Goal: Information Seeking & Learning: Learn about a topic

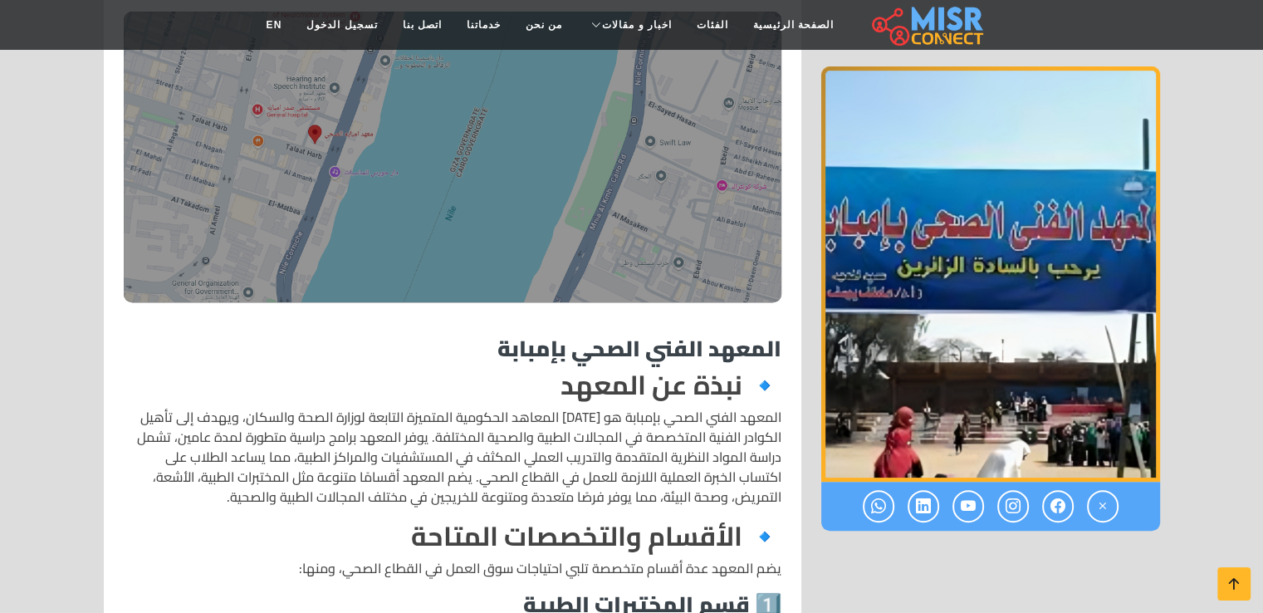
scroll to position [830, 0]
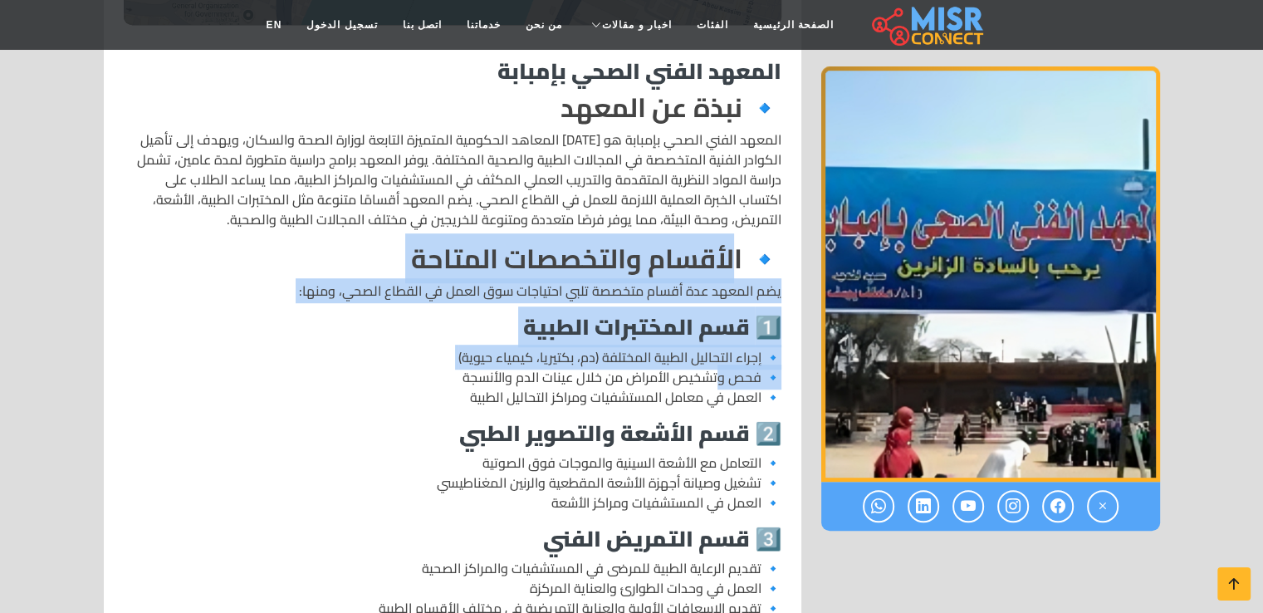
drag, startPoint x: 731, startPoint y: 246, endPoint x: 717, endPoint y: 370, distance: 124.4
click at [717, 370] on p "🔹 إجراء التحاليل الطبية المختلفة (دم، بكتيريا، كيمياء حيوية) 🔹 فحص وتشخيص الأمر…" at bounding box center [453, 377] width 658 height 60
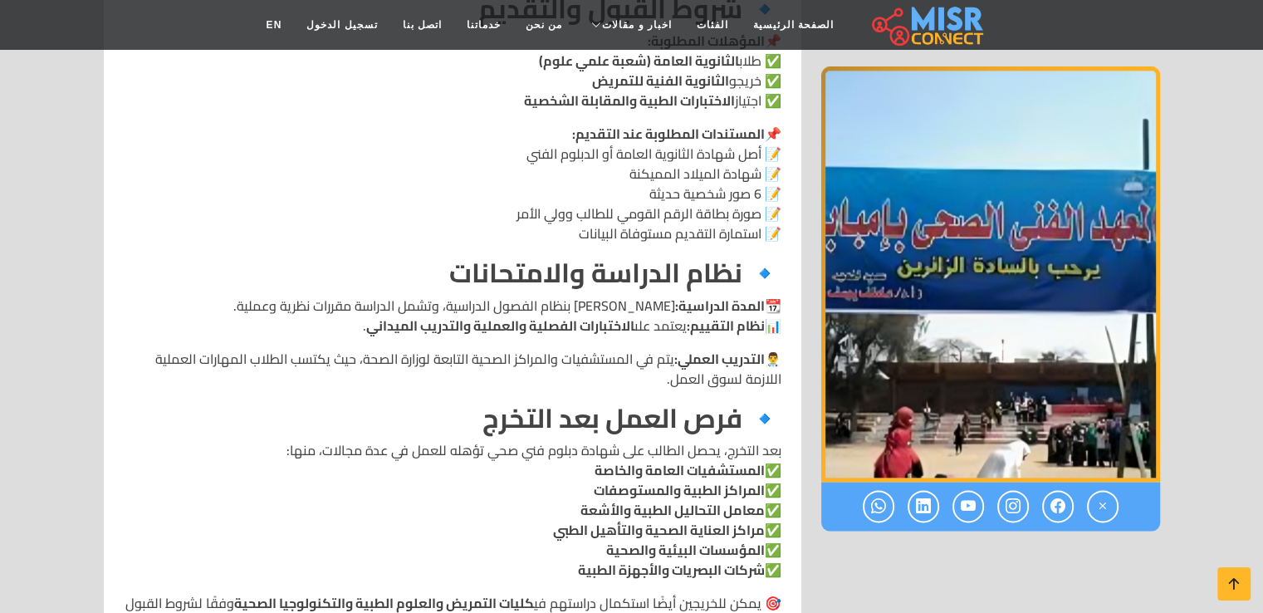
scroll to position [1661, 0]
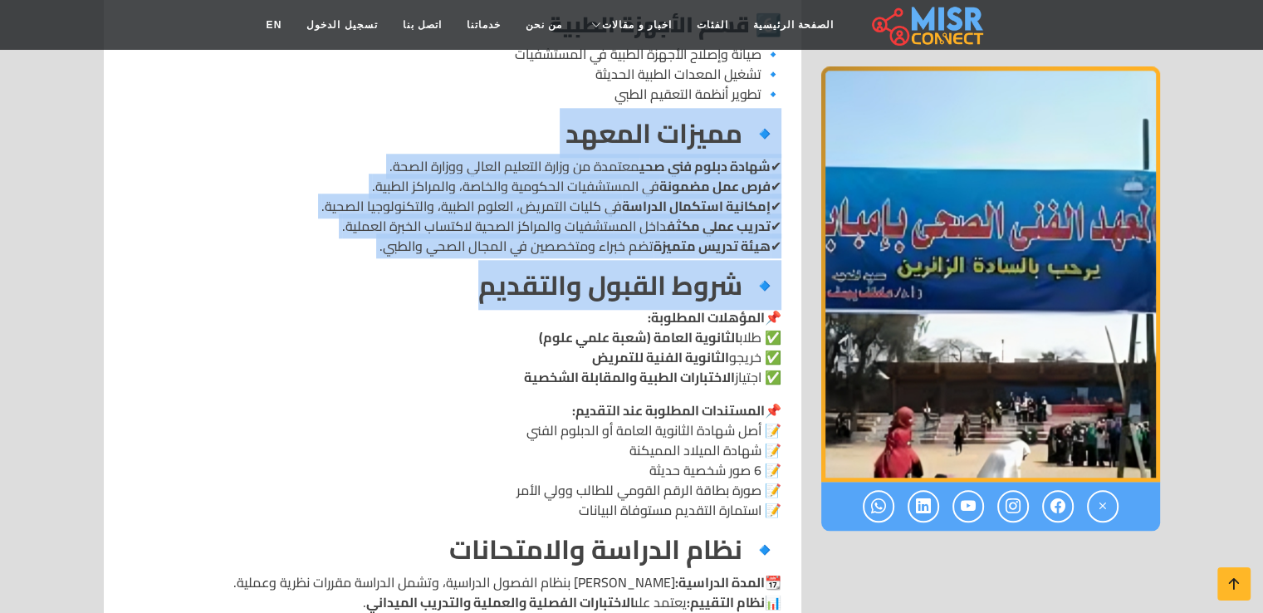
drag, startPoint x: 469, startPoint y: 100, endPoint x: 415, endPoint y: 288, distance: 195.3
click at [415, 288] on div "المعهد الفني الصحي بإمبابة 🔹 نبذة عن المعهد 🔹 الأقسام والتخصصات المتاحة يضم الم…" at bounding box center [453, 160] width 678 height 1893
click at [415, 288] on h2 "🔹 شروط القبول والتقديم" at bounding box center [453, 285] width 658 height 32
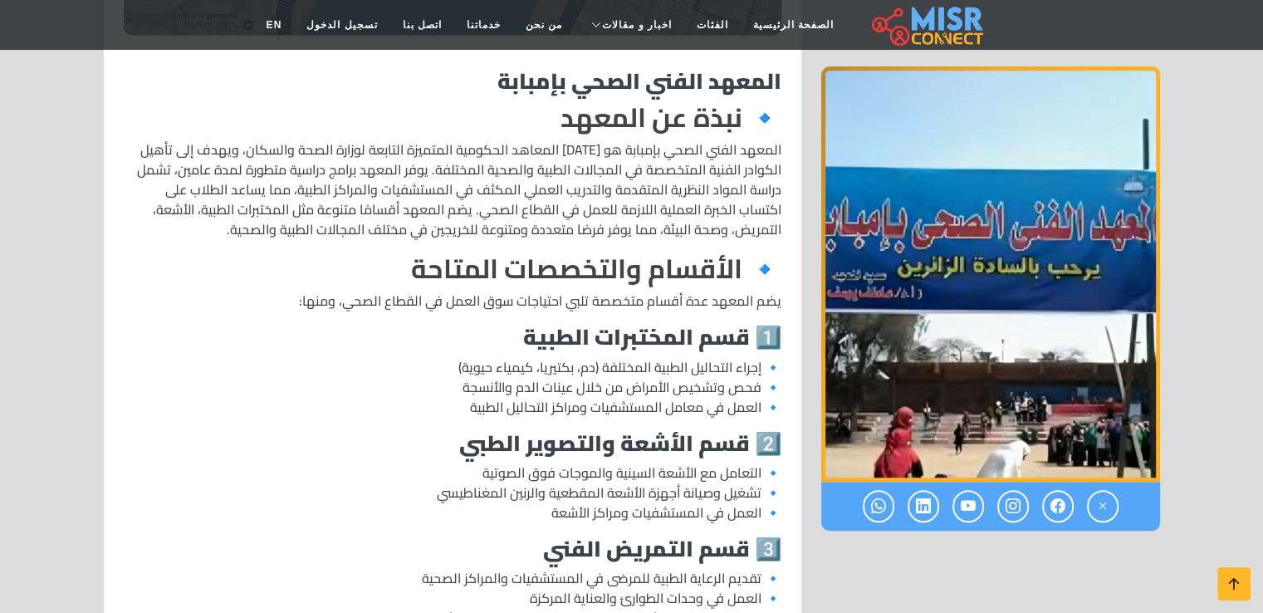
scroll to position [830, 0]
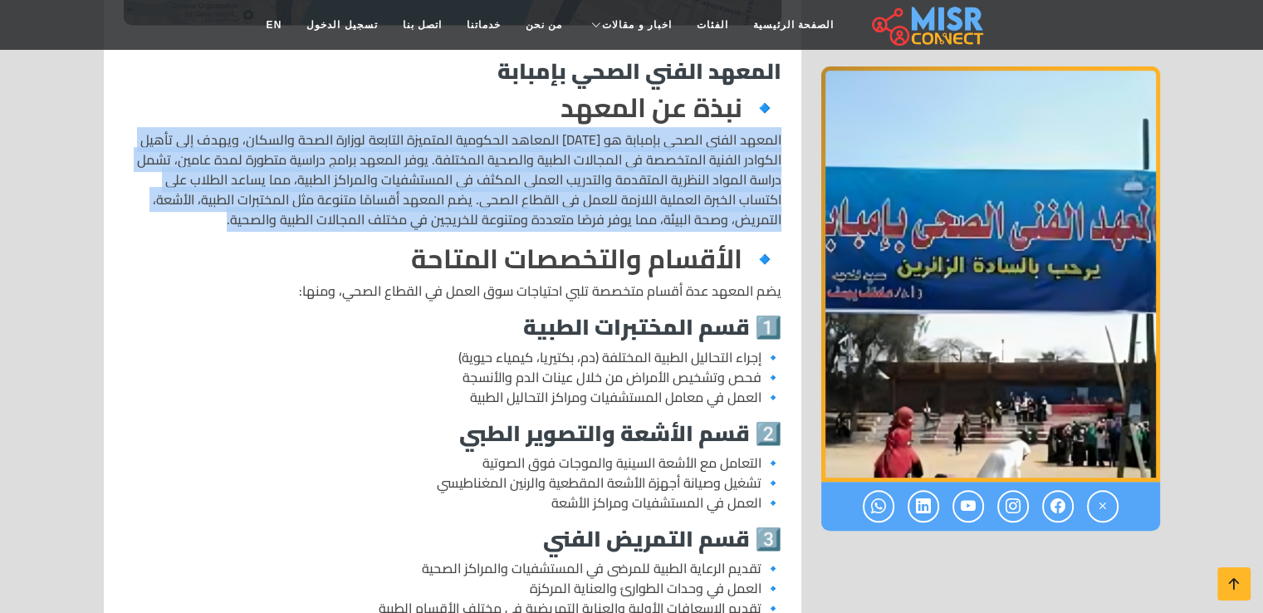
drag, startPoint x: 786, startPoint y: 130, endPoint x: 781, endPoint y: 238, distance: 107.2
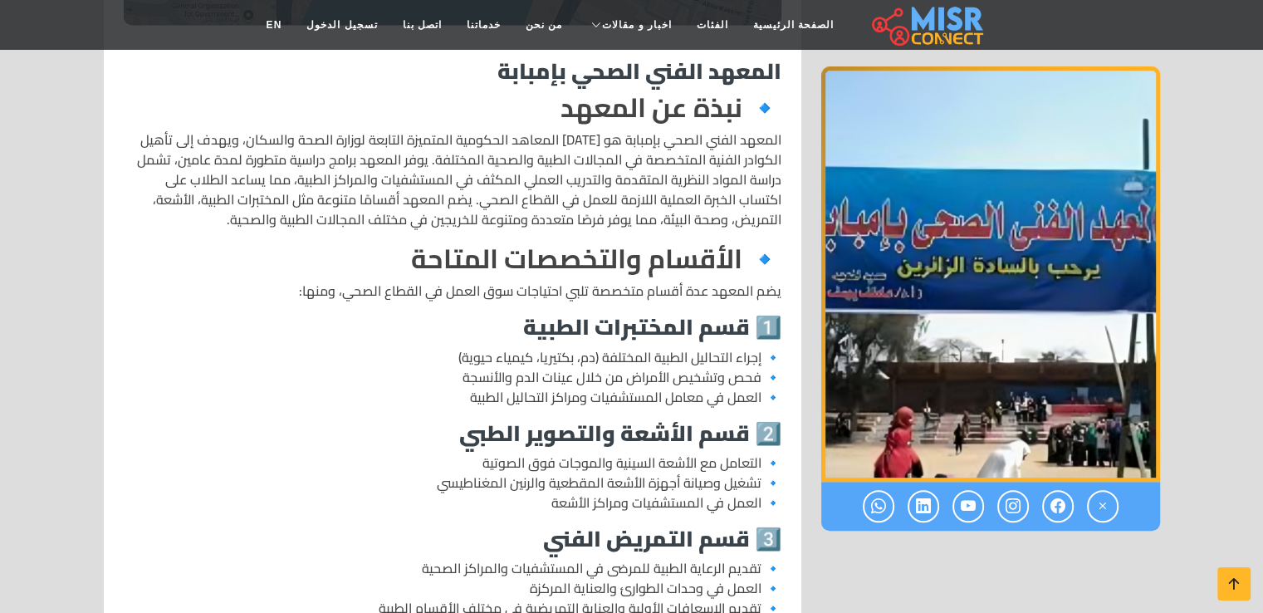
click at [597, 218] on p "المعهد الفني الصحي بإمبابة هو [DATE] المعاهد الحكومية المتميزة التابعة لوزارة ا…" at bounding box center [453, 180] width 658 height 100
click at [570, 218] on p "المعهد الفني الصحي بإمبابة هو [DATE] المعاهد الحكومية المتميزة التابعة لوزارة ا…" at bounding box center [453, 180] width 658 height 100
click at [526, 219] on p "المعهد الفني الصحي بإمبابة هو [DATE] المعاهد الحكومية المتميزة التابعة لوزارة ا…" at bounding box center [453, 180] width 658 height 100
click at [502, 219] on p "المعهد الفني الصحي بإمبابة هو [DATE] المعاهد الحكومية المتميزة التابعة لوزارة ا…" at bounding box center [453, 180] width 658 height 100
click at [466, 226] on p "المعهد الفني الصحي بإمبابة هو [DATE] المعاهد الحكومية المتميزة التابعة لوزارة ا…" at bounding box center [453, 180] width 658 height 100
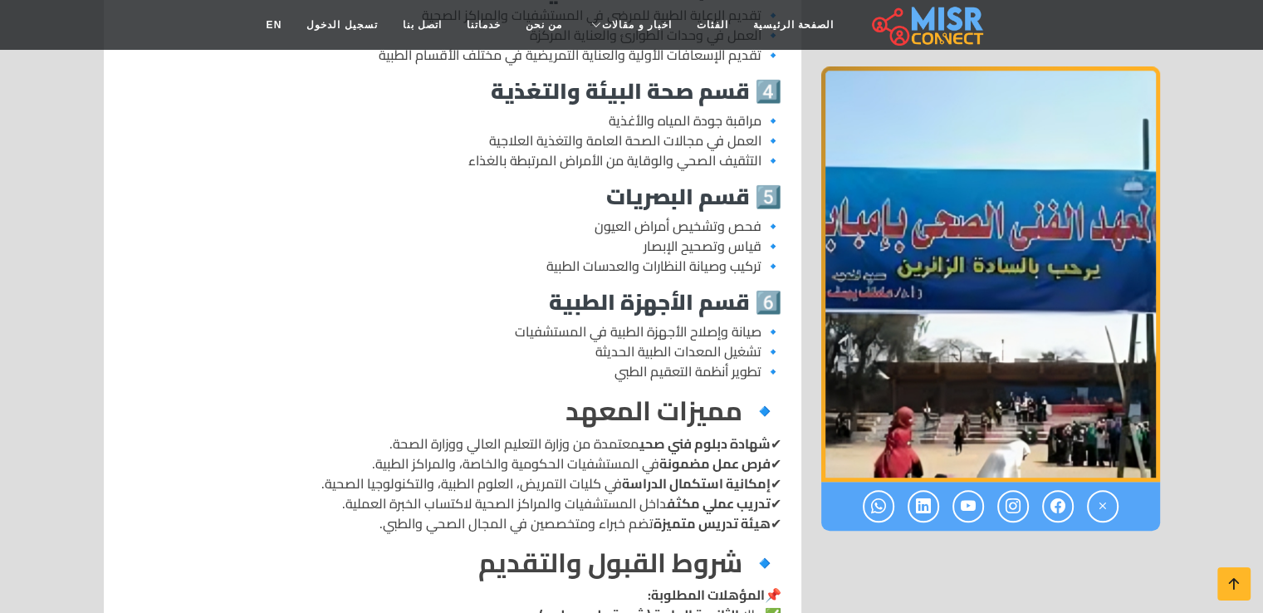
scroll to position [1661, 0]
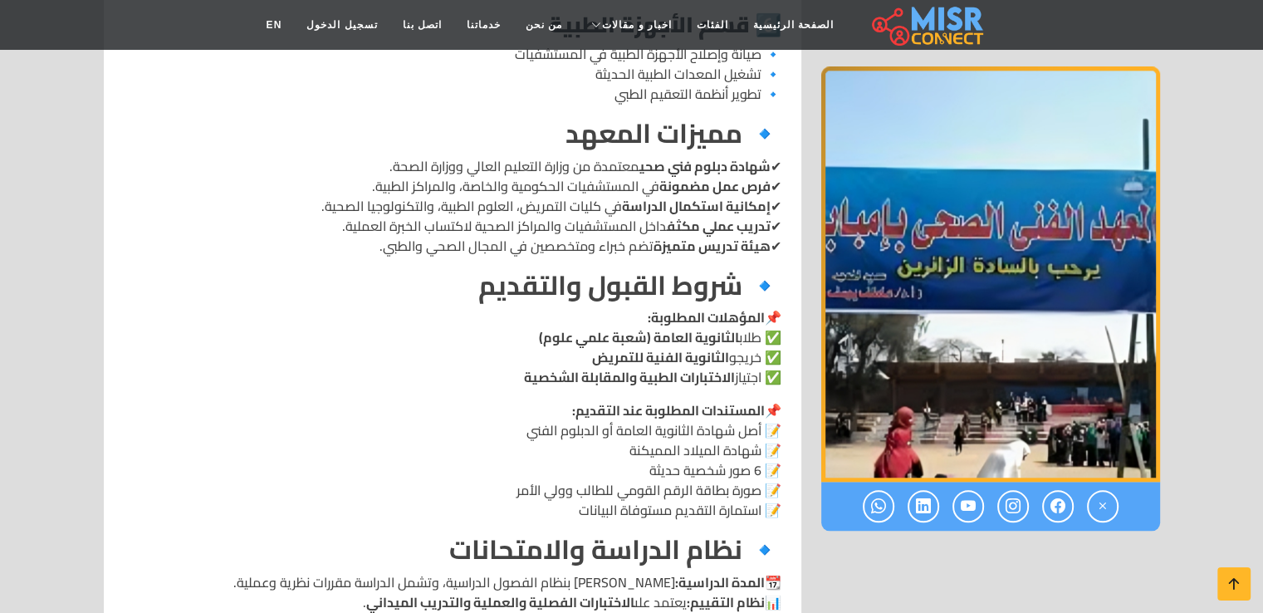
click at [605, 312] on p "📌 المؤهلات المطلوبة: ✅ طلاب الثانوية العامة (شعبة علمي علوم) ✅ خريجو الثانوية ا…" at bounding box center [453, 347] width 658 height 80
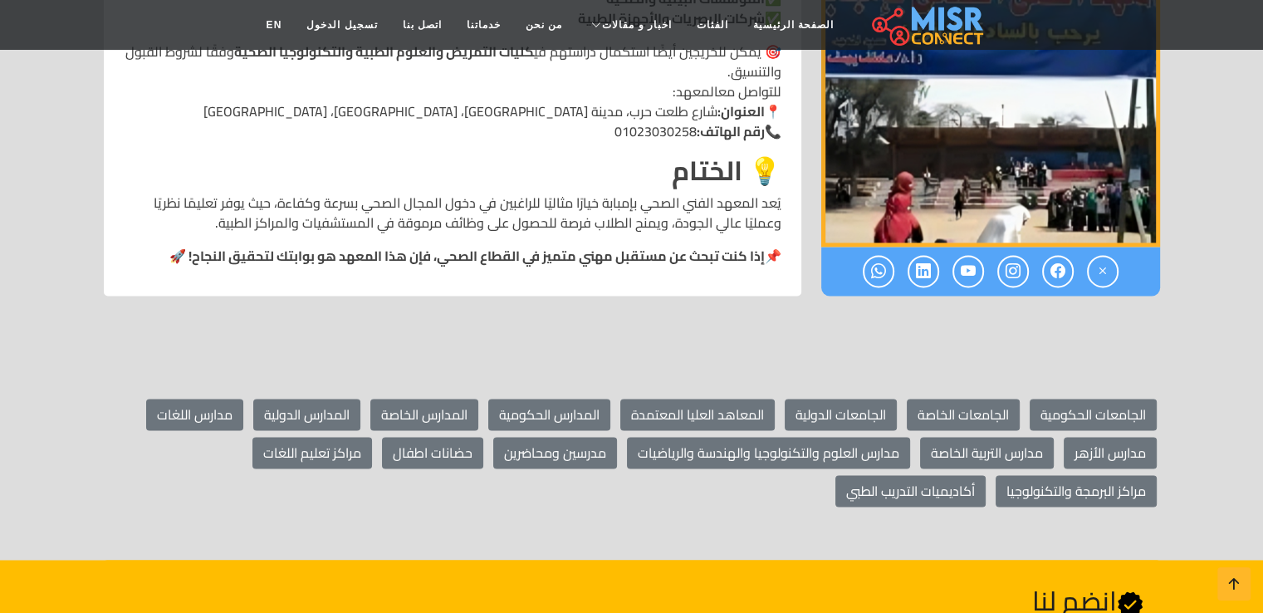
scroll to position [2768, 0]
